Goal: Navigation & Orientation: Go to known website

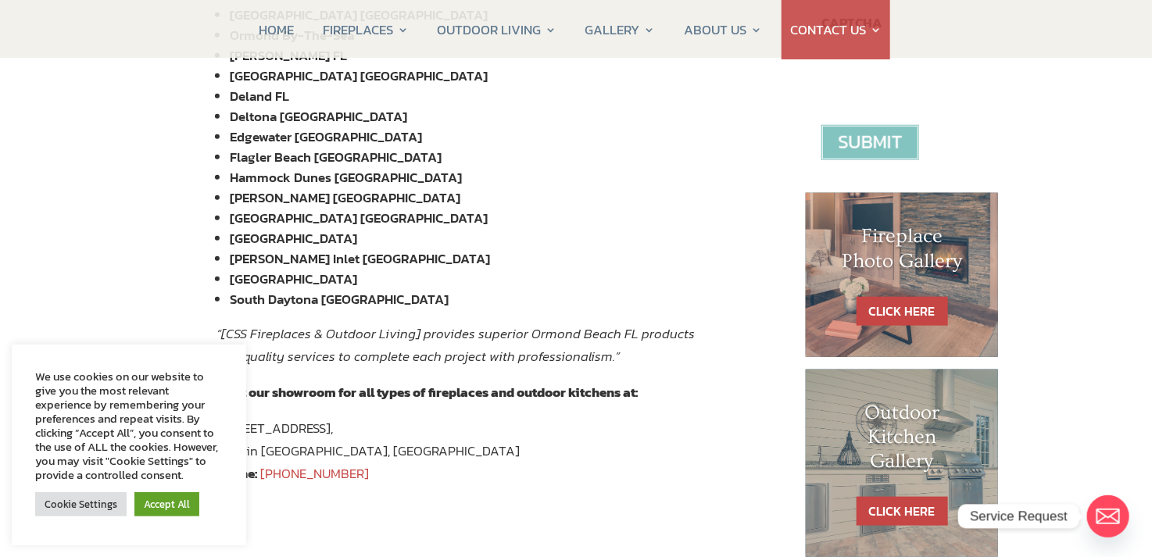
scroll to position [782, 0]
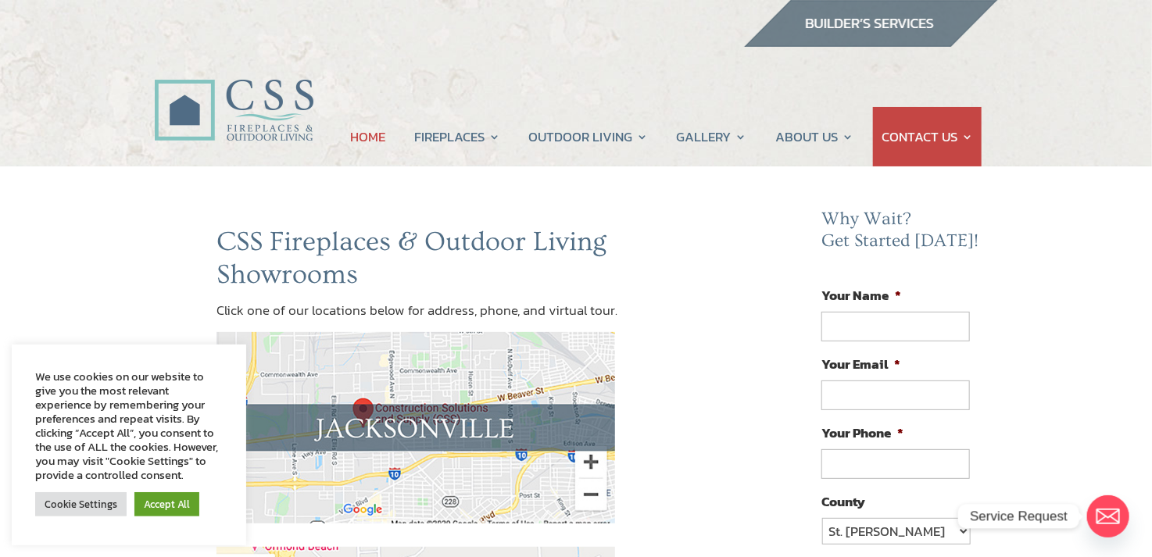
click at [370, 131] on link "HOME" at bounding box center [367, 136] width 35 height 59
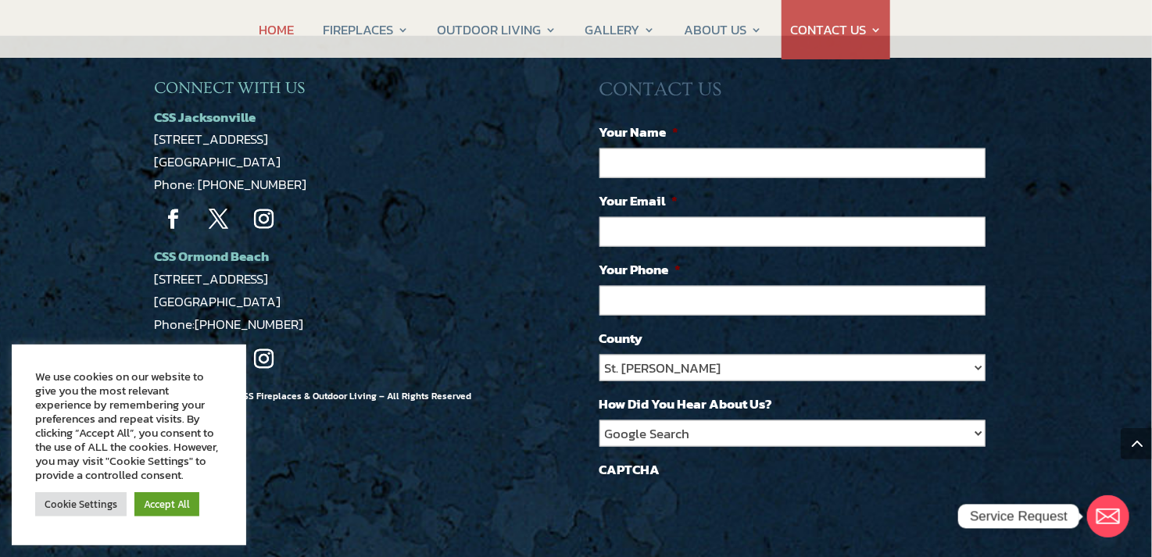
scroll to position [3129, 0]
